Goal: Transaction & Acquisition: Purchase product/service

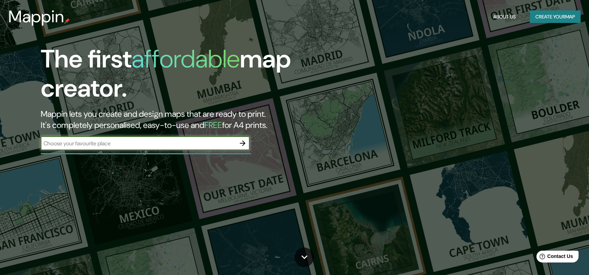
click at [132, 143] on input "text" at bounding box center [138, 144] width 195 height 8
click at [88, 144] on input "text" at bounding box center [138, 144] width 195 height 8
click at [80, 146] on input "text" at bounding box center [138, 144] width 195 height 8
click at [214, 147] on input "text" at bounding box center [138, 144] width 195 height 8
click at [246, 142] on icon "button" at bounding box center [242, 143] width 8 height 8
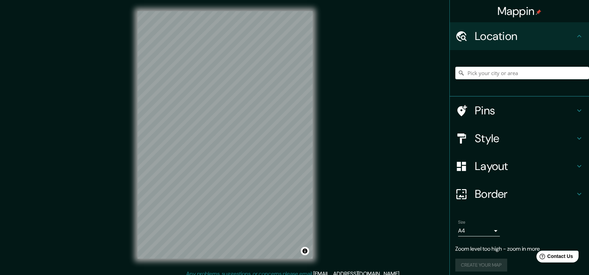
click at [479, 80] on div at bounding box center [522, 73] width 134 height 35
click at [476, 74] on input "Pick your city or area" at bounding box center [522, 73] width 134 height 13
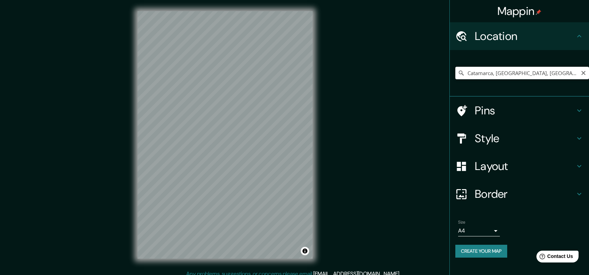
click at [506, 68] on input "Catamarca, [GEOGRAPHIC_DATA], [GEOGRAPHIC_DATA] 8500000, [GEOGRAPHIC_DATA]" at bounding box center [522, 73] width 134 height 13
paste input "Lycee International De L'est [GEOGRAPHIC_DATA]"
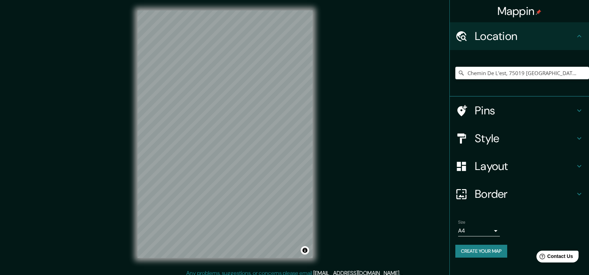
scroll to position [1, 0]
click at [67, 113] on div "Mappin Location [GEOGRAPHIC_DATA], [GEOGRAPHIC_DATA] Pins Style Layout Border C…" at bounding box center [294, 139] width 589 height 281
click at [521, 76] on input "Chemin De L'est, 75019 [GEOGRAPHIC_DATA], [GEOGRAPHIC_DATA]" at bounding box center [522, 73] width 134 height 13
drag, startPoint x: 571, startPoint y: 73, endPoint x: 378, endPoint y: 70, distance: 193.1
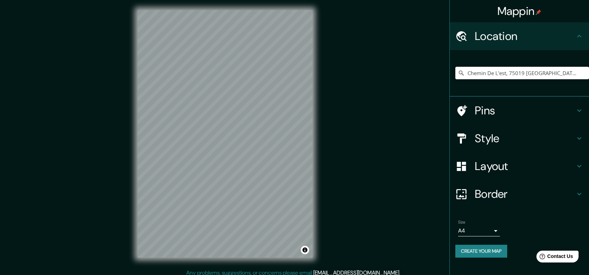
click at [378, 70] on div "Mappin Location [GEOGRAPHIC_DATA], [GEOGRAPHIC_DATA] Pins Style Layout Border C…" at bounding box center [294, 139] width 589 height 281
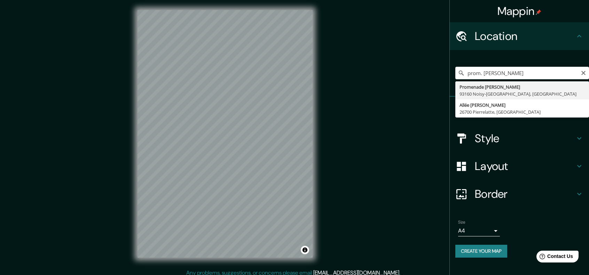
type input "Promenade [PERSON_NAME], 93160 [GEOGRAPHIC_DATA], [GEOGRAPHIC_DATA]"
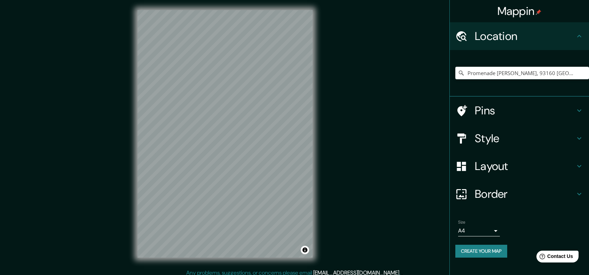
click at [492, 110] on h4 "Pins" at bounding box center [525, 111] width 100 height 14
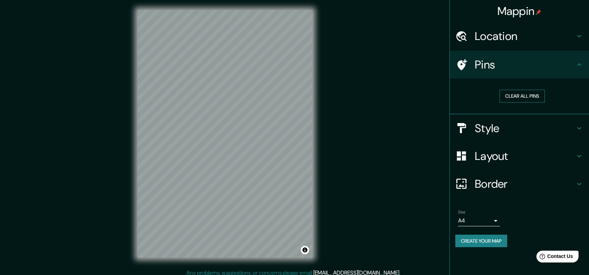
click at [517, 98] on button "Clear all pins" at bounding box center [521, 96] width 45 height 13
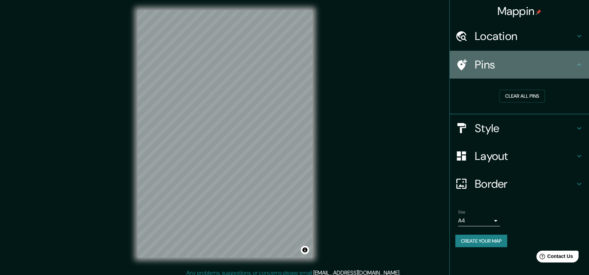
click at [465, 62] on icon at bounding box center [461, 65] width 12 height 12
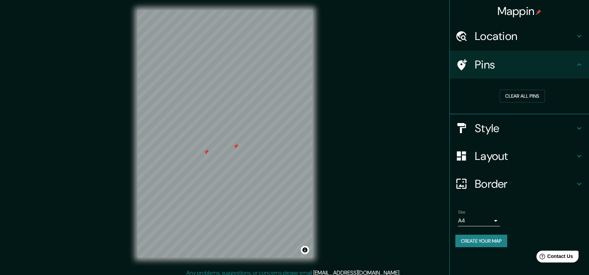
click at [207, 151] on div at bounding box center [206, 152] width 6 height 6
click at [518, 65] on h4 "Pins" at bounding box center [525, 65] width 100 height 14
click at [481, 126] on h4 "Style" at bounding box center [525, 128] width 100 height 14
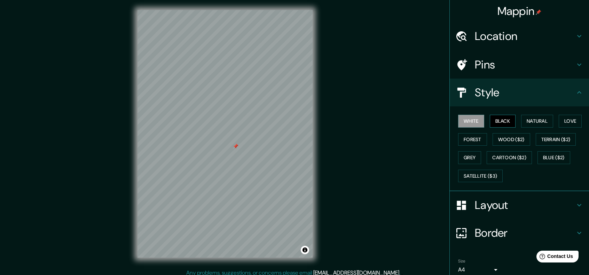
click at [500, 117] on button "Black" at bounding box center [503, 121] width 26 height 13
click at [532, 120] on button "Natural" at bounding box center [537, 121] width 32 height 13
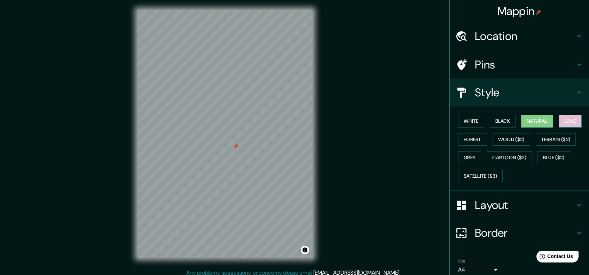
click at [558, 120] on button "Love" at bounding box center [569, 121] width 23 height 13
drag, startPoint x: 550, startPoint y: 140, endPoint x: 538, endPoint y: 140, distance: 12.5
click at [550, 140] on button "Terrain ($2)" at bounding box center [555, 139] width 40 height 13
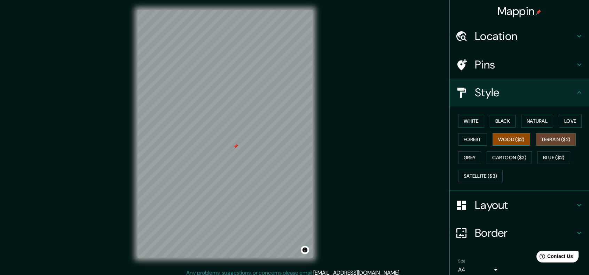
click at [509, 143] on button "Wood ($2)" at bounding box center [511, 139] width 38 height 13
click at [470, 141] on button "Forest" at bounding box center [472, 139] width 29 height 13
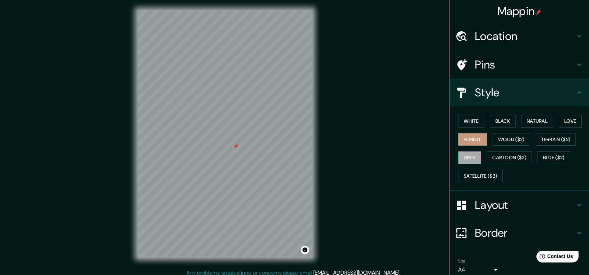
click at [468, 157] on button "Grey" at bounding box center [469, 157] width 23 height 13
click at [505, 157] on button "Cartoon ($2)" at bounding box center [508, 157] width 45 height 13
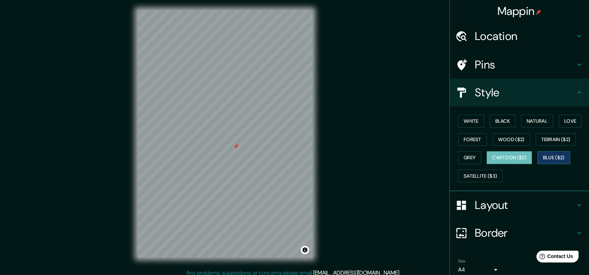
click at [547, 154] on button "Blue ($2)" at bounding box center [553, 157] width 33 height 13
click at [221, 145] on div at bounding box center [221, 147] width 6 height 6
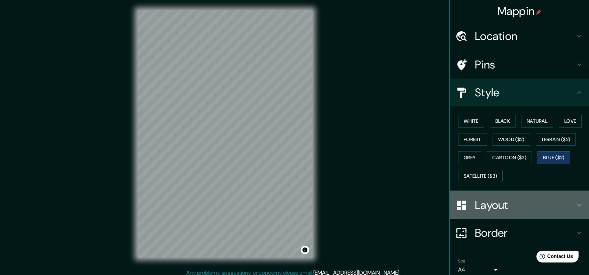
click at [486, 207] on h4 "Layout" at bounding box center [525, 205] width 100 height 14
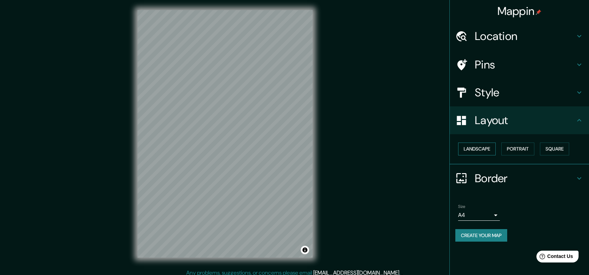
click at [489, 150] on button "Landscape" at bounding box center [477, 149] width 38 height 13
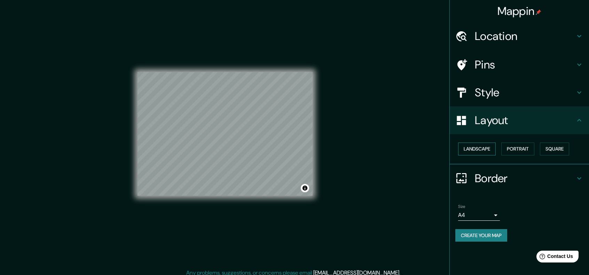
click at [489, 149] on button "Landscape" at bounding box center [477, 149] width 38 height 13
click at [525, 151] on button "Portrait" at bounding box center [517, 149] width 33 height 13
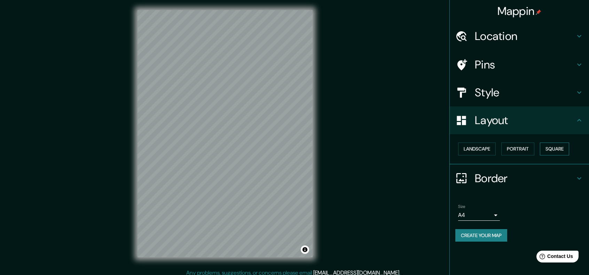
click at [564, 149] on button "Square" at bounding box center [554, 149] width 29 height 13
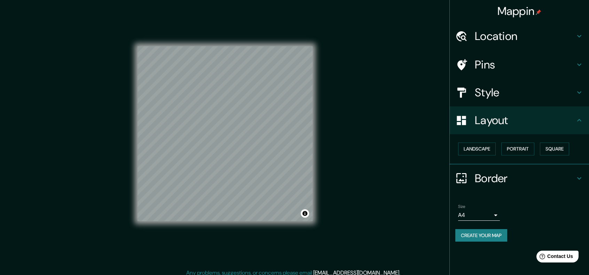
click at [509, 180] on h4 "Border" at bounding box center [525, 179] width 100 height 14
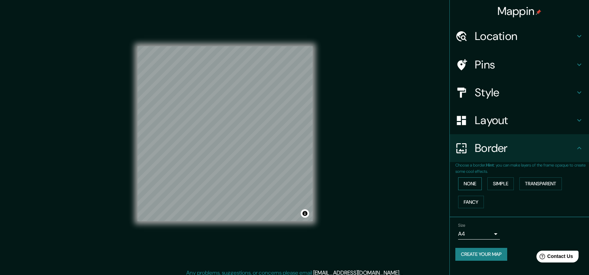
click at [467, 189] on button "None" at bounding box center [470, 183] width 24 height 13
click at [501, 183] on button "Simple" at bounding box center [500, 183] width 26 height 13
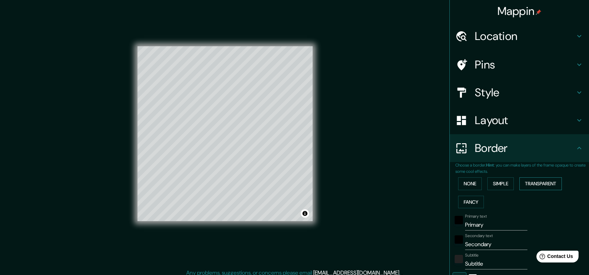
click at [532, 181] on button "Transparent" at bounding box center [540, 183] width 42 height 13
click at [478, 199] on button "Fancy" at bounding box center [471, 202] width 26 height 13
click at [462, 184] on button "None" at bounding box center [470, 183] width 24 height 13
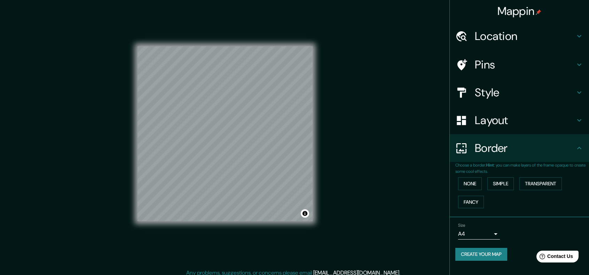
click at [508, 153] on h4 "Border" at bounding box center [525, 148] width 100 height 14
click at [498, 229] on div "Size A4 single" at bounding box center [479, 231] width 42 height 17
click at [499, 68] on h4 "Pins" at bounding box center [525, 65] width 100 height 14
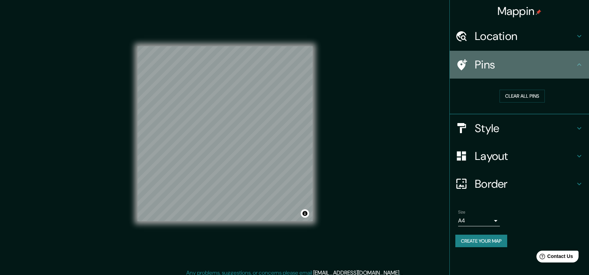
click at [500, 67] on h4 "Pins" at bounding box center [525, 65] width 100 height 14
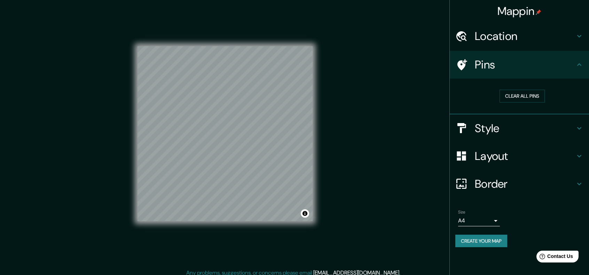
click at [501, 39] on h4 "Location" at bounding box center [525, 36] width 100 height 14
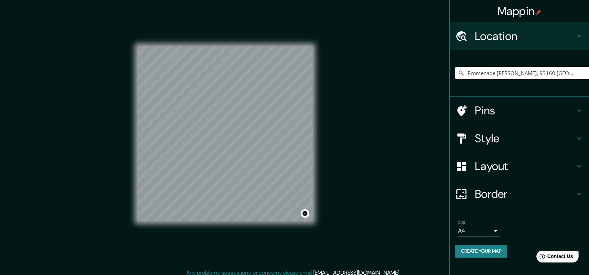
click at [501, 39] on h4 "Location" at bounding box center [525, 36] width 100 height 14
click at [350, 191] on div "Mappin Location [GEOGRAPHIC_DATA][PERSON_NAME], 93160 [GEOGRAPHIC_DATA], [GEOGR…" at bounding box center [294, 138] width 589 height 281
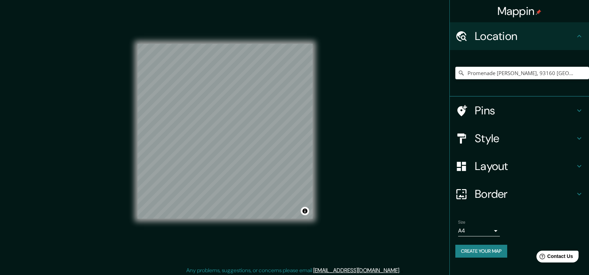
scroll to position [6, 0]
click at [201, 273] on div "Mappin Location [GEOGRAPHIC_DATA][PERSON_NAME], 93160 [GEOGRAPHIC_DATA], [GEOGR…" at bounding box center [294, 137] width 589 height 281
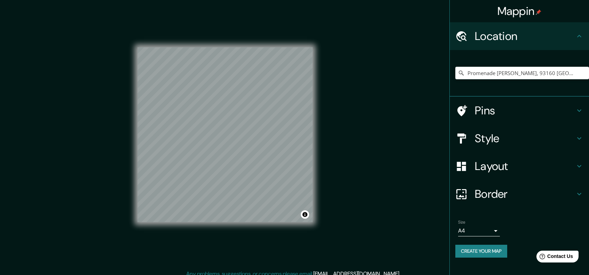
scroll to position [0, 0]
click at [485, 197] on h4 "Border" at bounding box center [525, 194] width 100 height 14
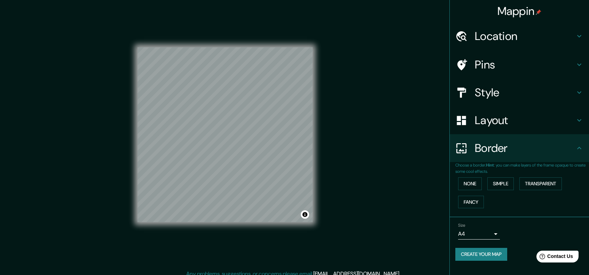
click at [507, 149] on h4 "Border" at bounding box center [525, 148] width 100 height 14
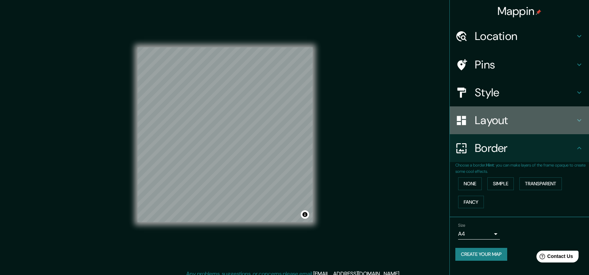
click at [505, 125] on h4 "Layout" at bounding box center [525, 120] width 100 height 14
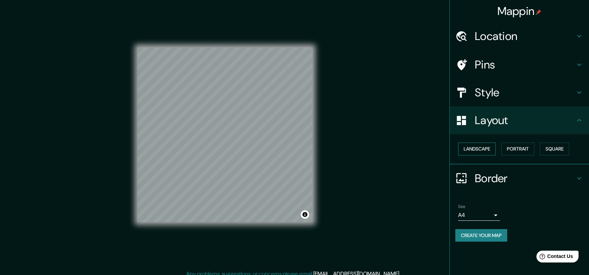
click at [488, 152] on button "Landscape" at bounding box center [477, 149] width 38 height 13
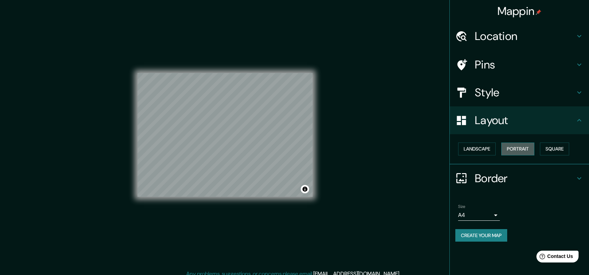
click at [530, 153] on button "Portrait" at bounding box center [517, 149] width 33 height 13
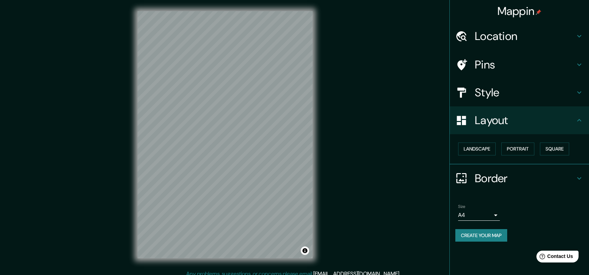
click at [398, 161] on div "Mappin Location [GEOGRAPHIC_DATA][PERSON_NAME], 93160 [GEOGRAPHIC_DATA], [GEOGR…" at bounding box center [294, 140] width 589 height 281
click at [491, 236] on button "Create your map" at bounding box center [481, 235] width 52 height 13
click at [491, 239] on div "Create your map" at bounding box center [519, 235] width 128 height 13
